Goal: Information Seeking & Learning: Check status

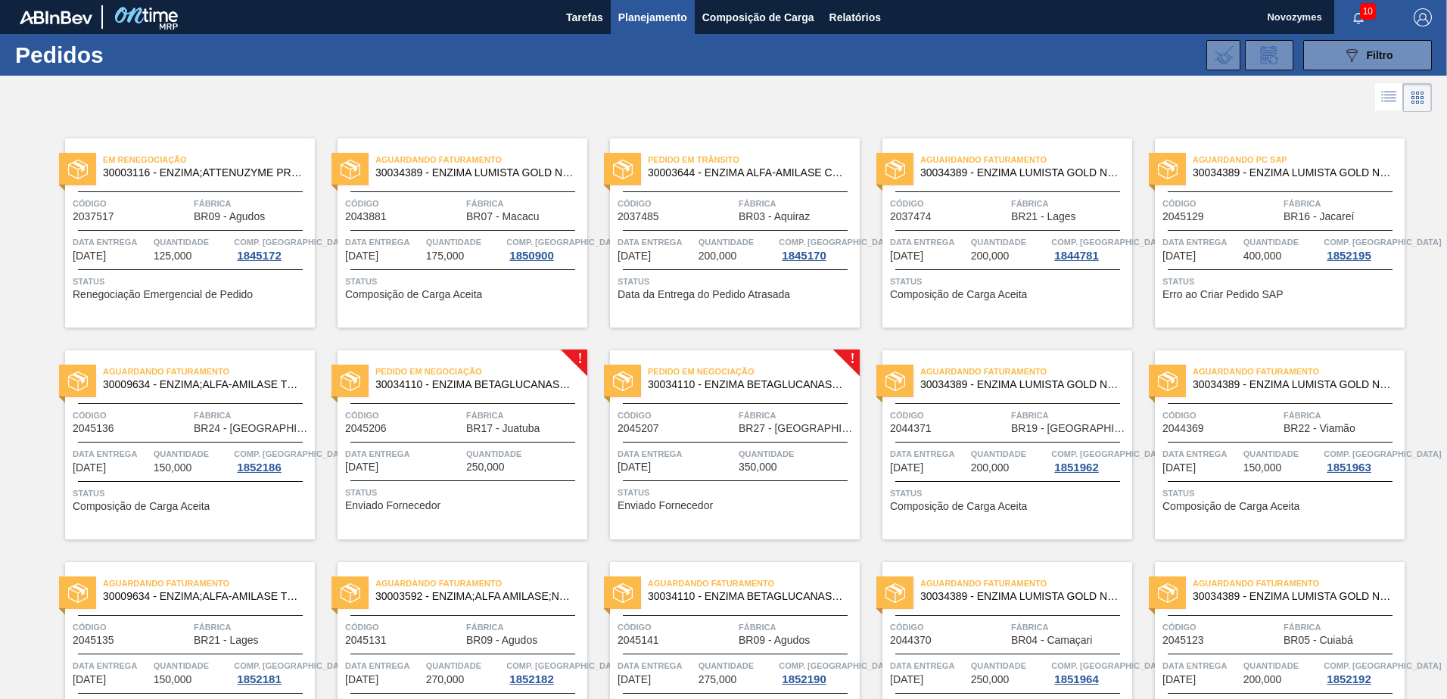
click at [710, 119] on div "Pedido em Trânsito 30003644 - ENZIMA ALFA-AMILASE CEREMIX FLEX MALTOGE Código 2…" at bounding box center [723, 222] width 272 height 212
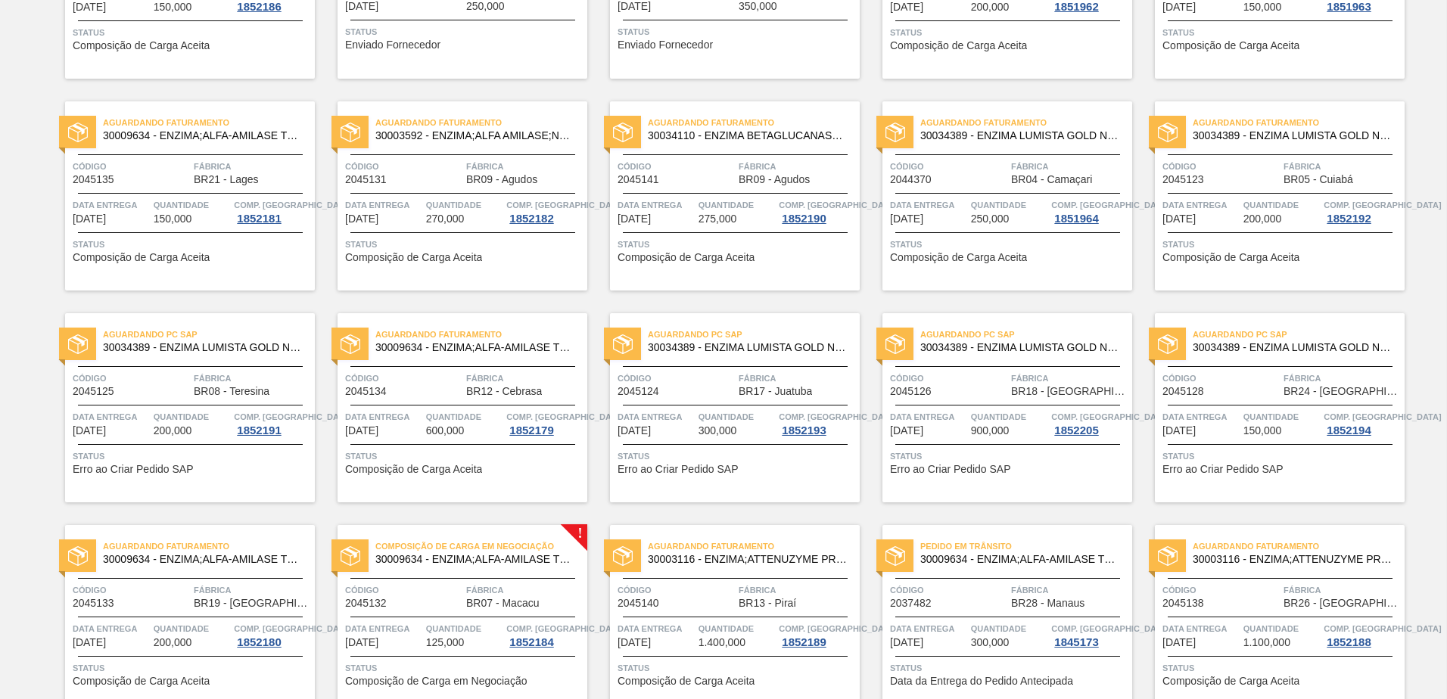
scroll to position [605, 0]
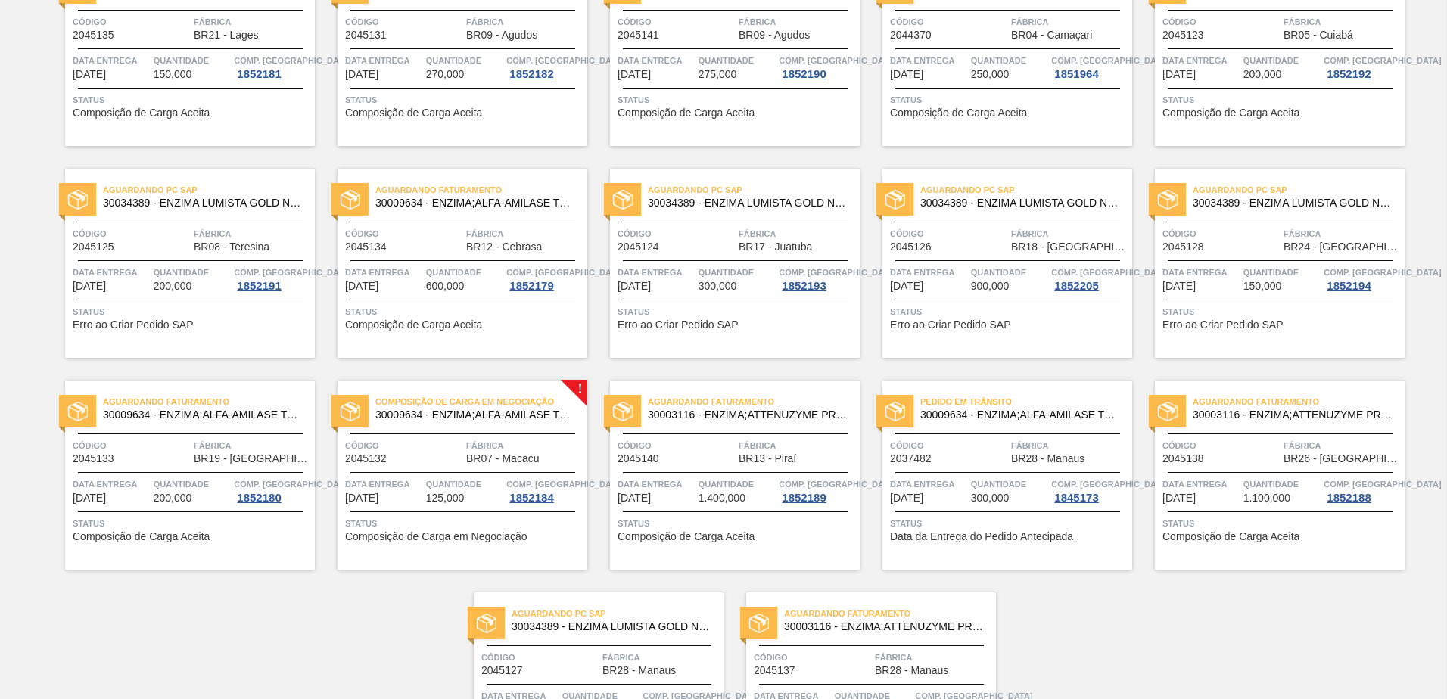
click at [320, 154] on div "Aguardando Faturamento 30009634 - ENZIMA;ALFA-AMILASE TERMOESTÁVEL;TERMAMY Códi…" at bounding box center [451, 252] width 272 height 212
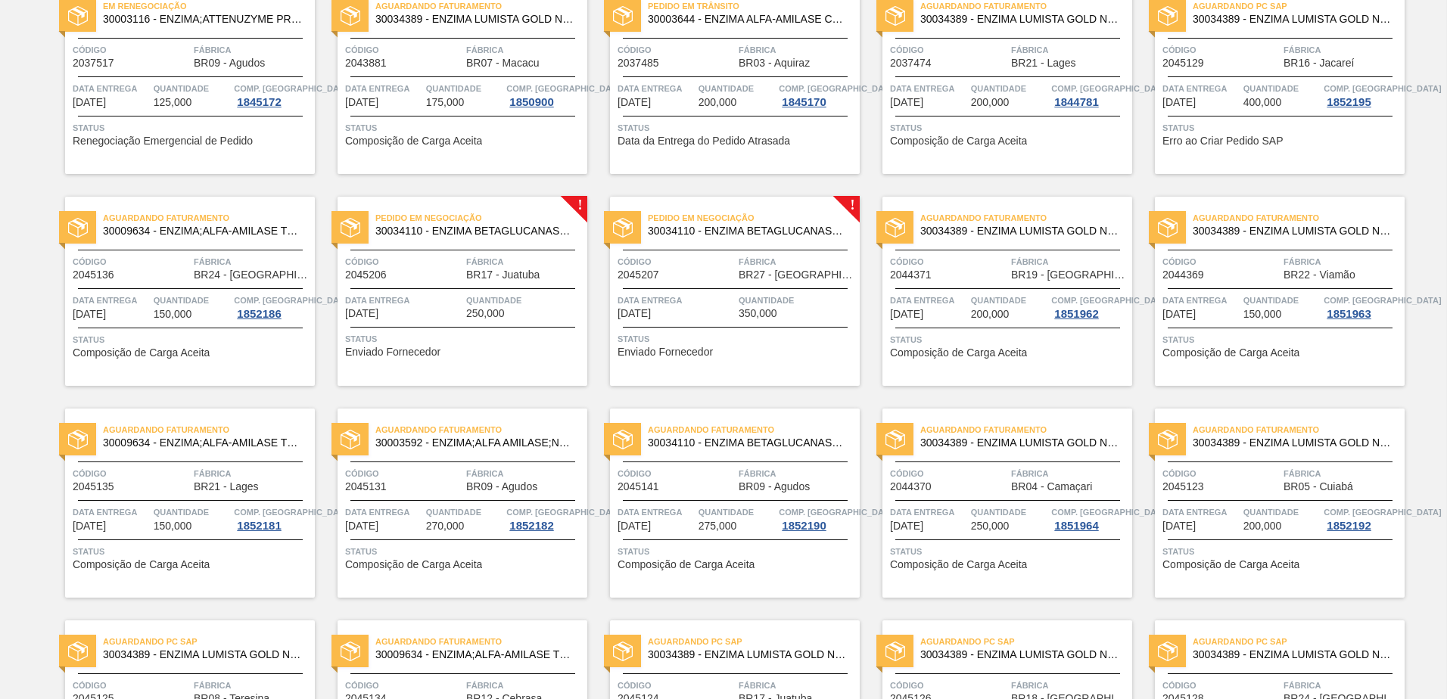
scroll to position [151, 0]
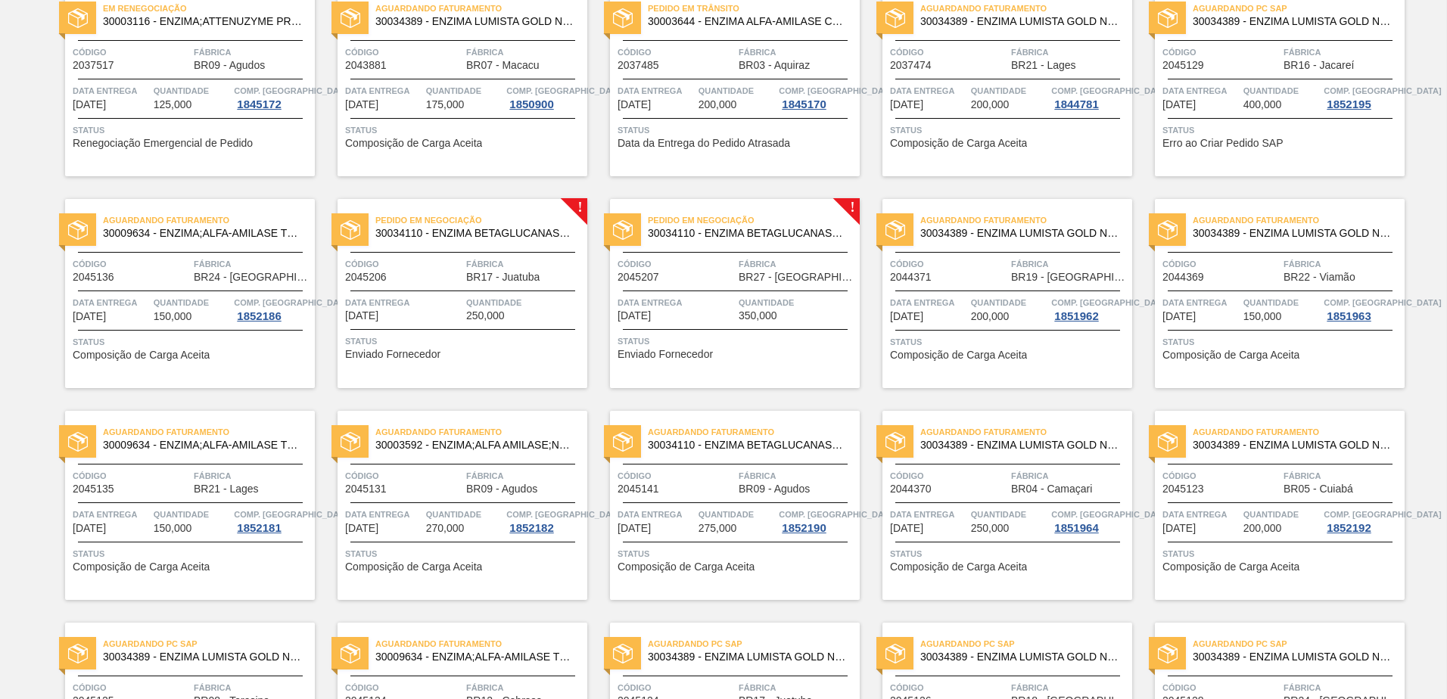
click at [879, 190] on div "Aguardando Faturamento 30034389 - ENZIMA LUMISTA GOLD NOVONESIS 25KG Código 204…" at bounding box center [995, 282] width 272 height 212
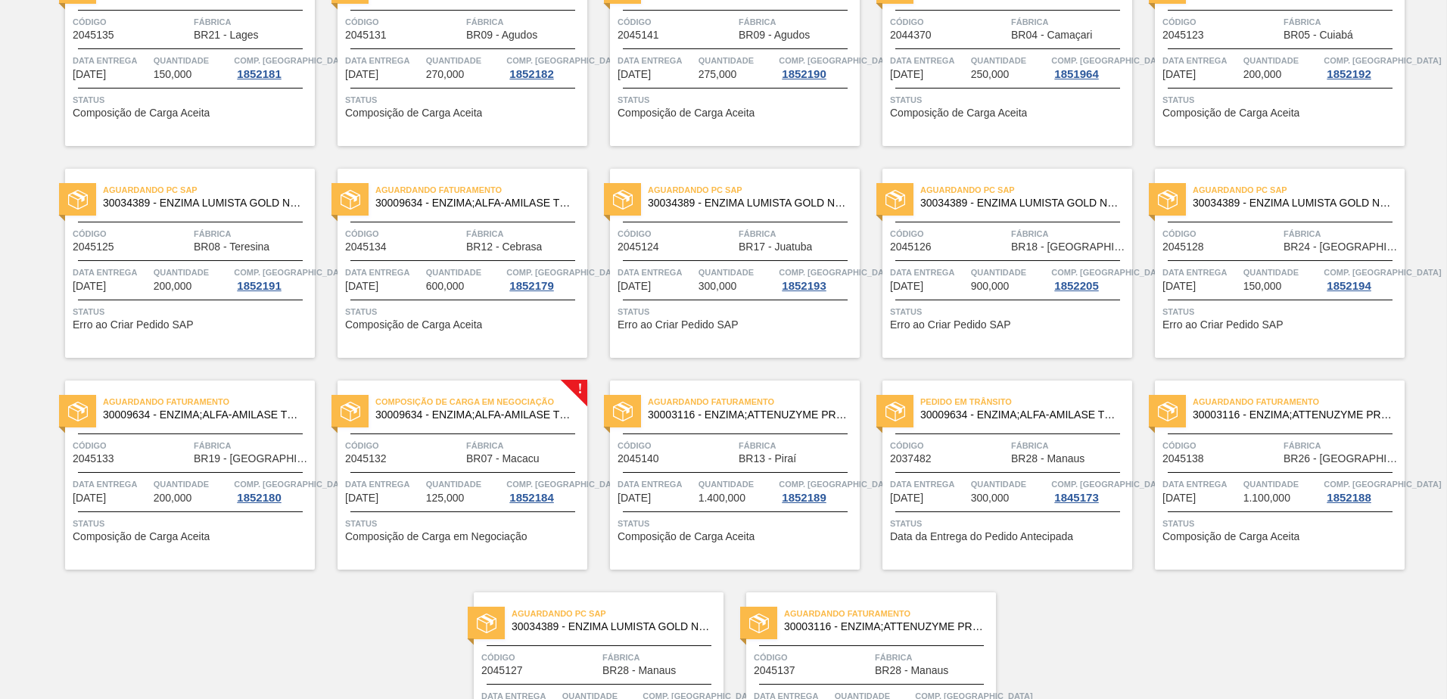
scroll to position [592, 0]
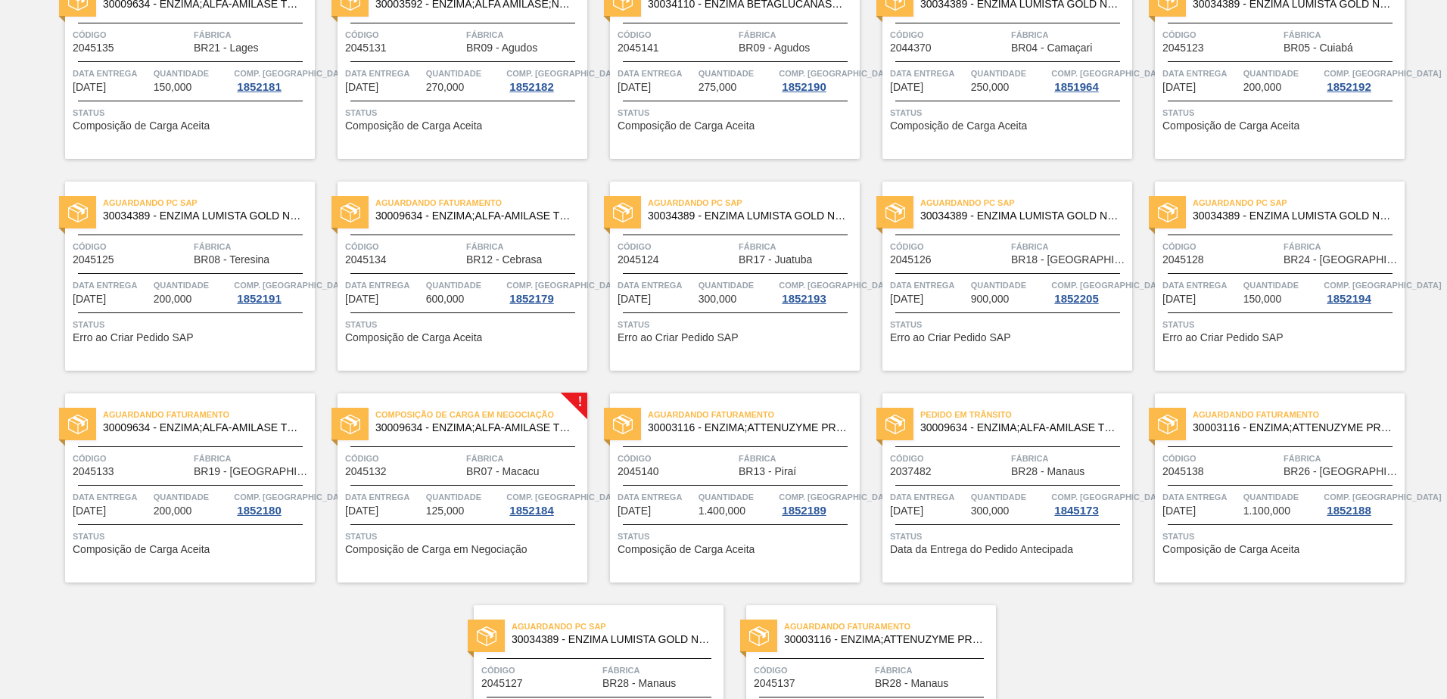
click at [1080, 535] on div "Em Renegociação 30003116 - ENZIMA;ATTENUZYME PRO;NOVOZYMES; Código 2037517 Fábr…" at bounding box center [723, 158] width 1447 height 1271
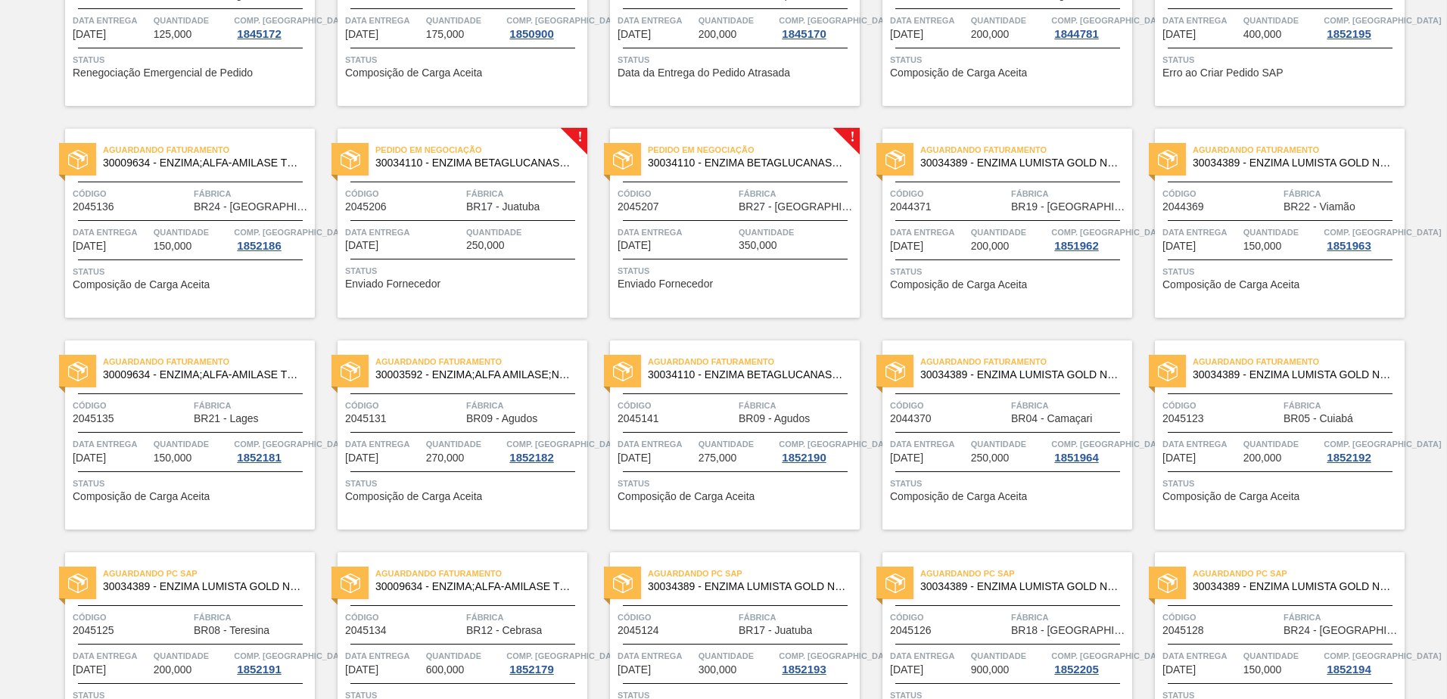
scroll to position [63, 0]
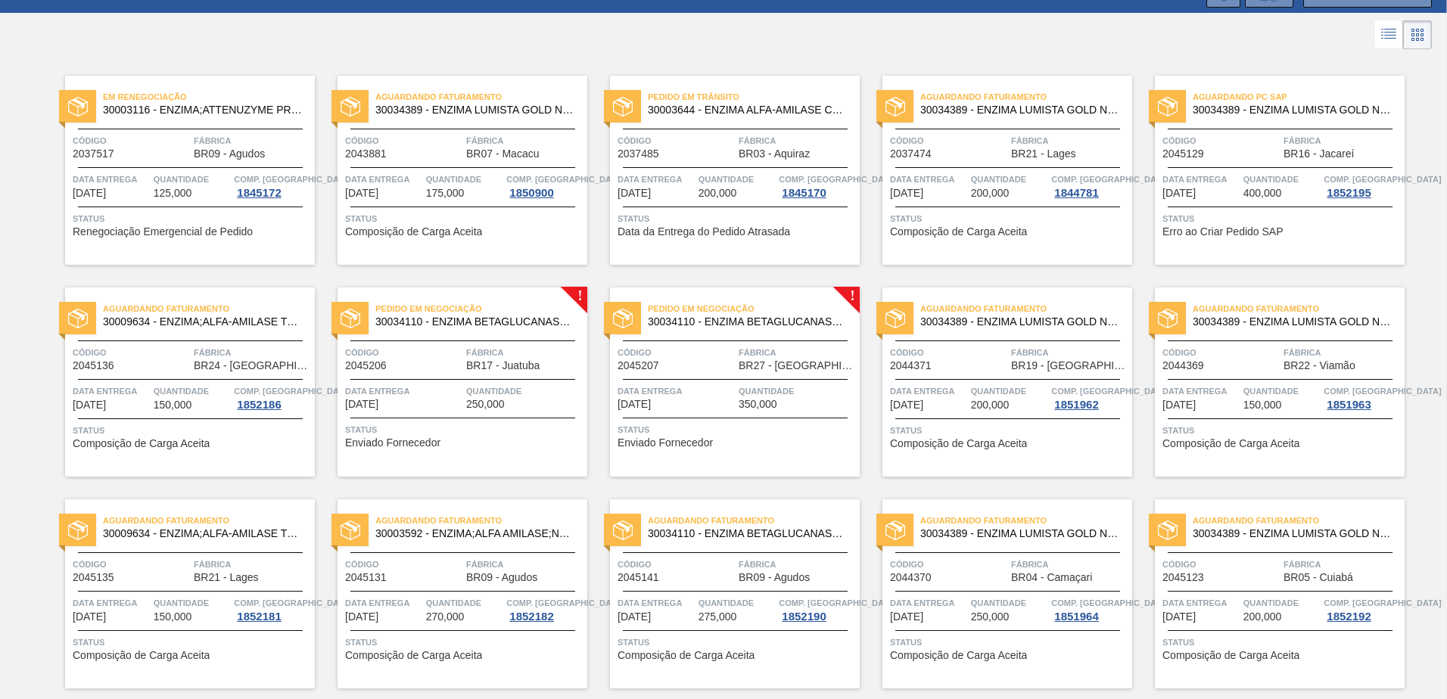
click at [1155, 45] on div at bounding box center [723, 35] width 1447 height 36
click at [584, 41] on div at bounding box center [723, 35] width 1447 height 36
click at [626, 39] on div at bounding box center [723, 35] width 1447 height 36
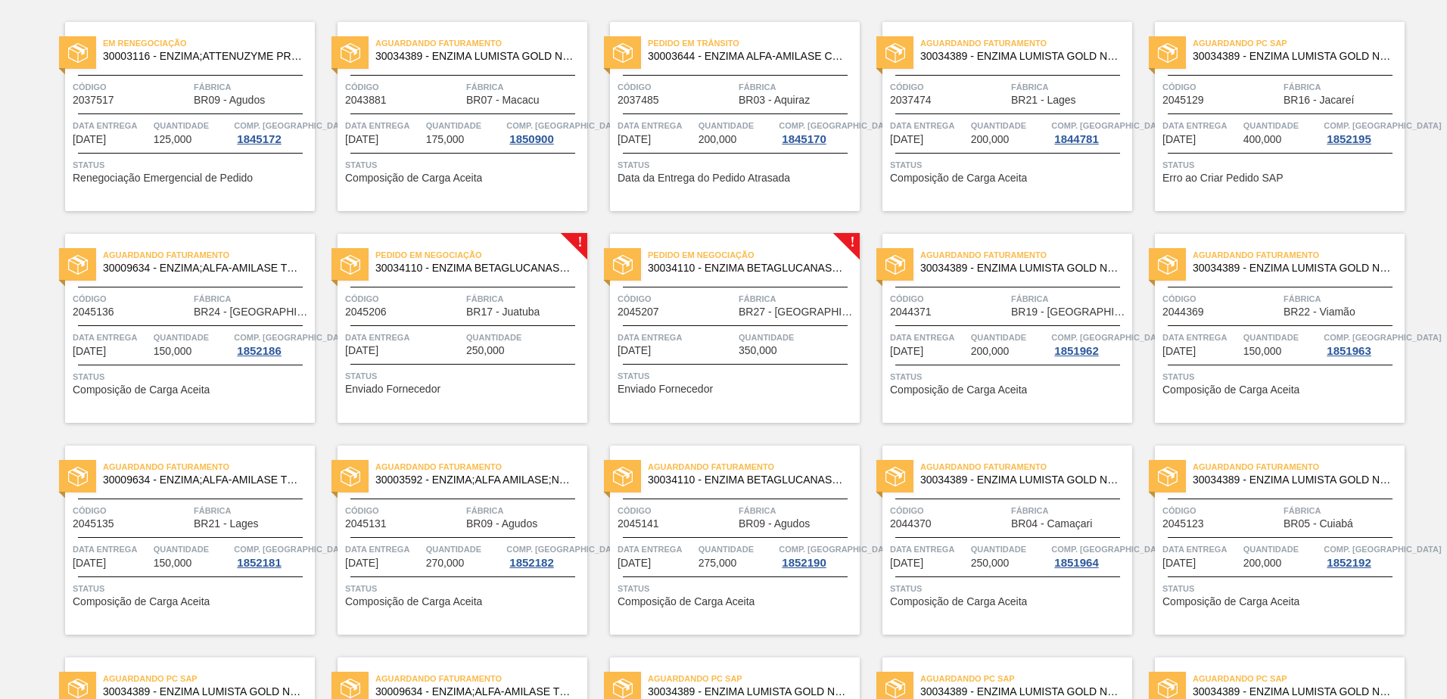
scroll to position [0, 0]
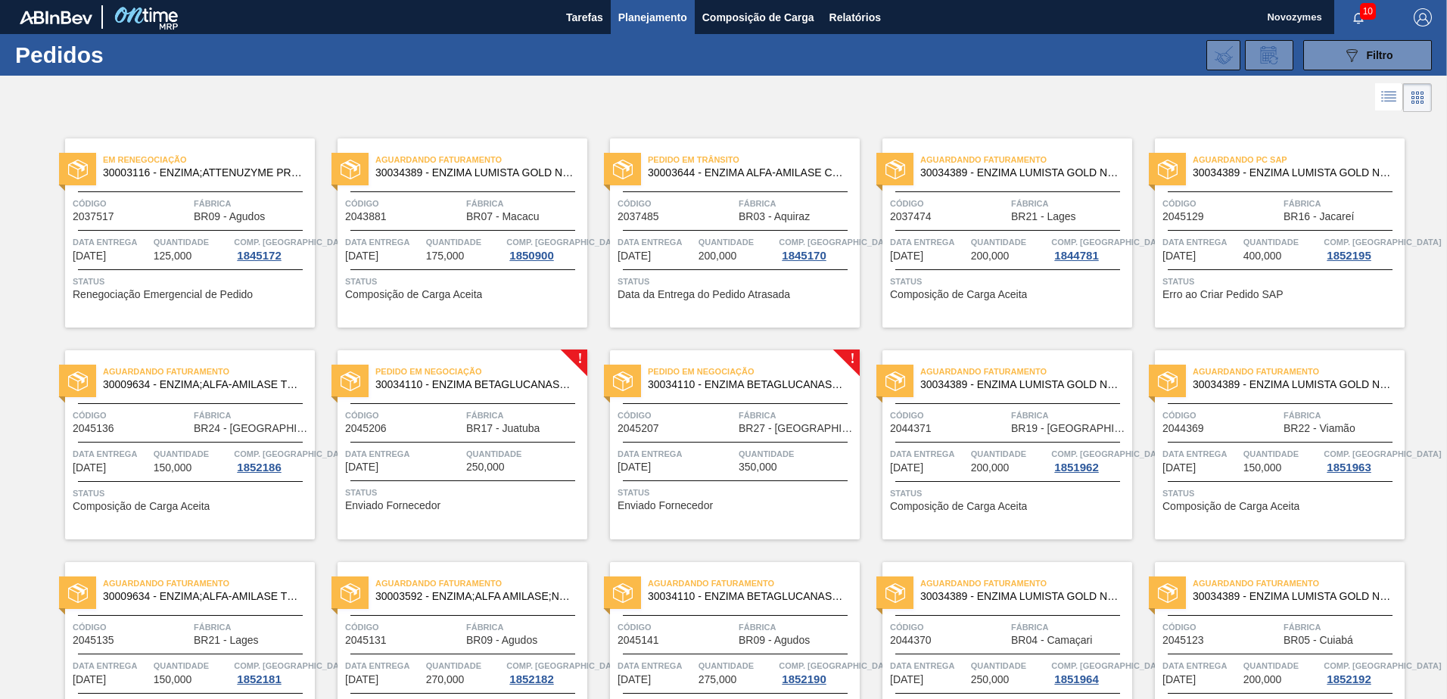
click at [1111, 100] on div at bounding box center [723, 97] width 1447 height 36
click at [1109, 90] on div at bounding box center [723, 97] width 1447 height 36
click at [1106, 87] on div at bounding box center [723, 97] width 1447 height 36
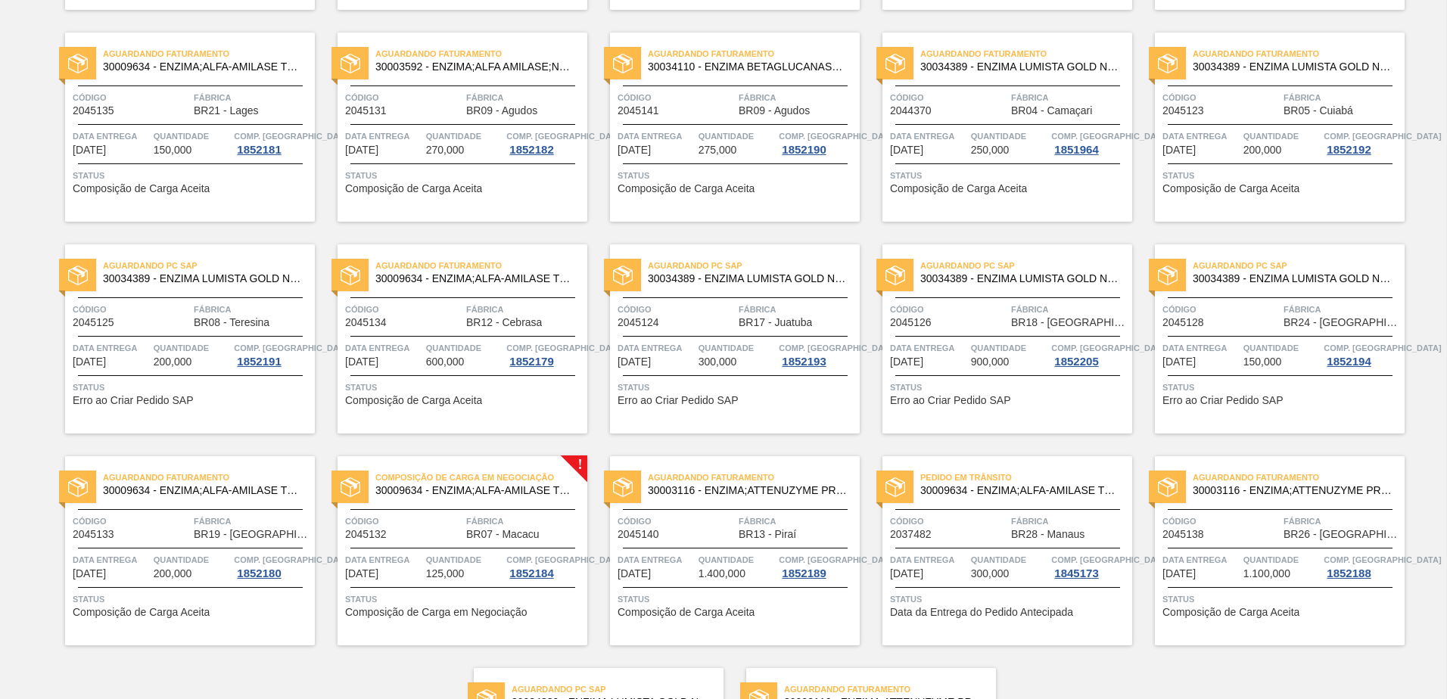
scroll to position [744, 0]
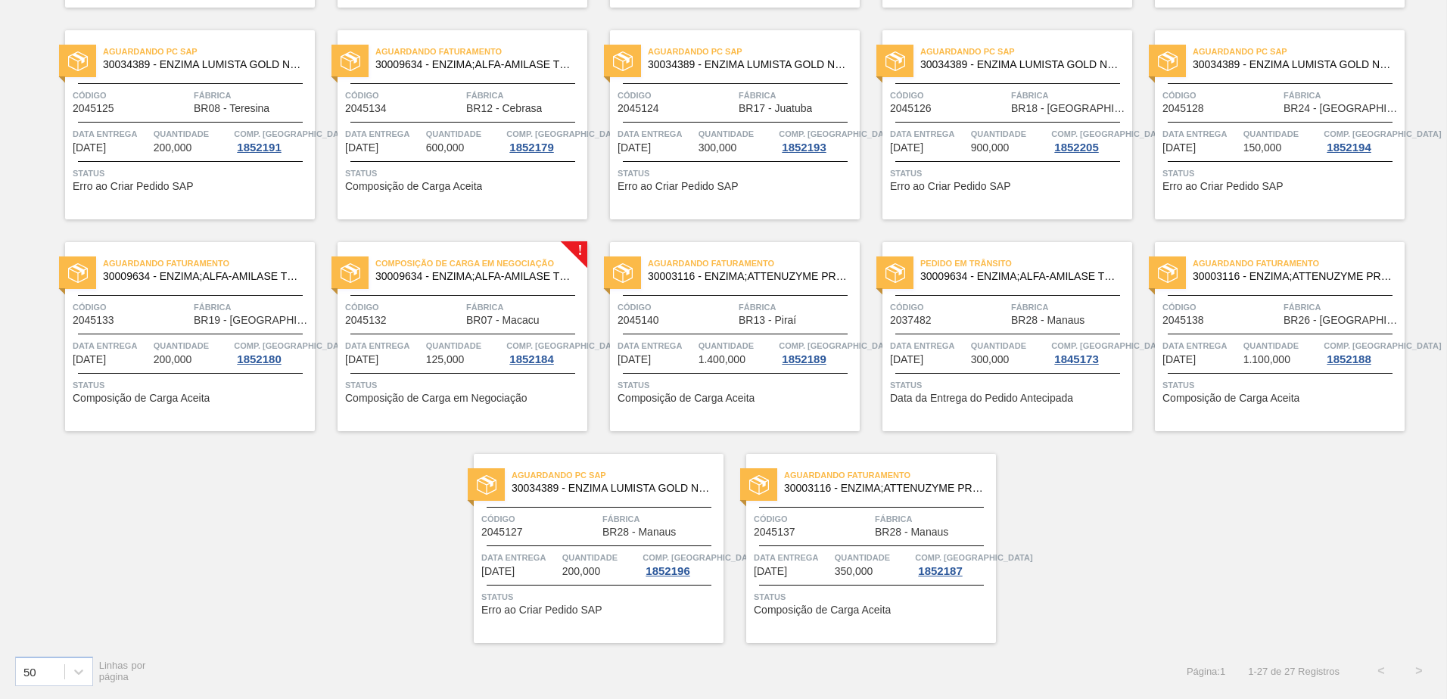
click at [1155, 495] on div "Em Renegociação 30003116 - ENZIMA;ATTENUZYME PRO;NOVOZYMES; Código 2037517 Fábr…" at bounding box center [723, 7] width 1447 height 1271
